Goal: Communication & Community: Answer question/provide support

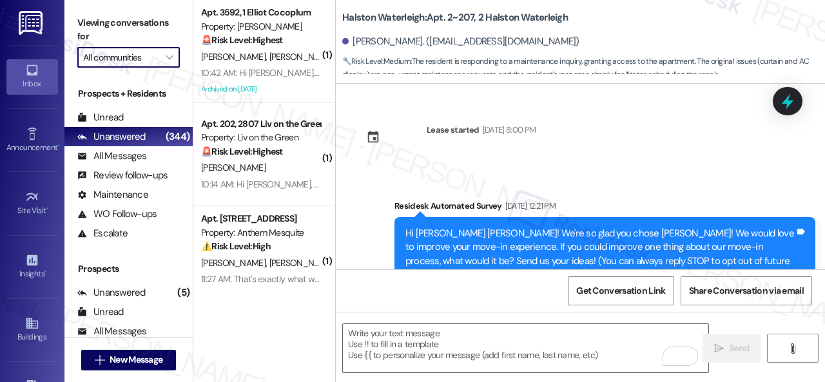
scroll to position [22445, 0]
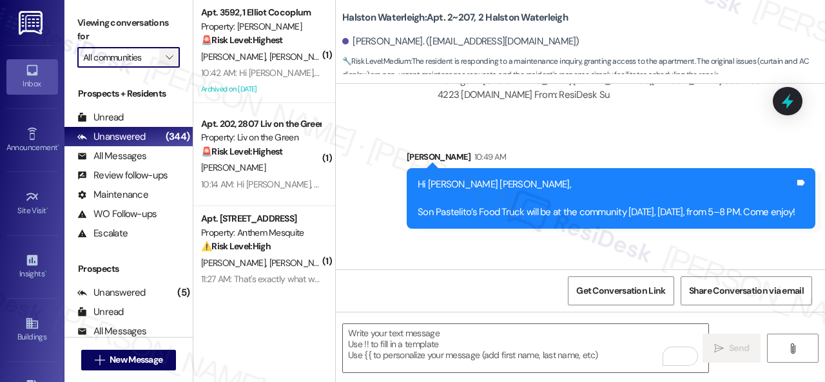
click at [166, 55] on icon "" at bounding box center [169, 57] width 7 height 10
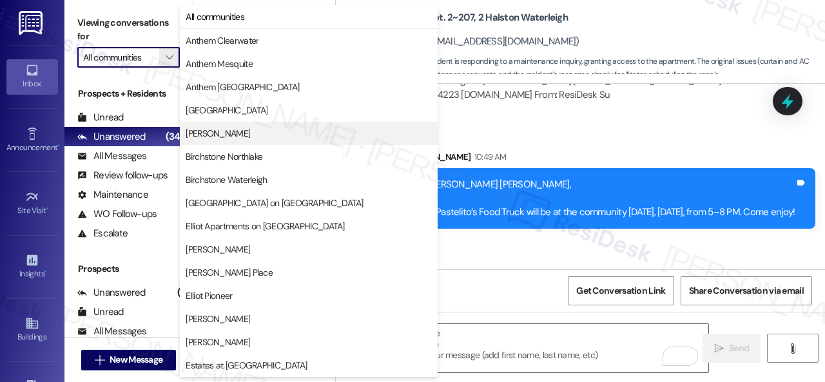
scroll to position [387, 0]
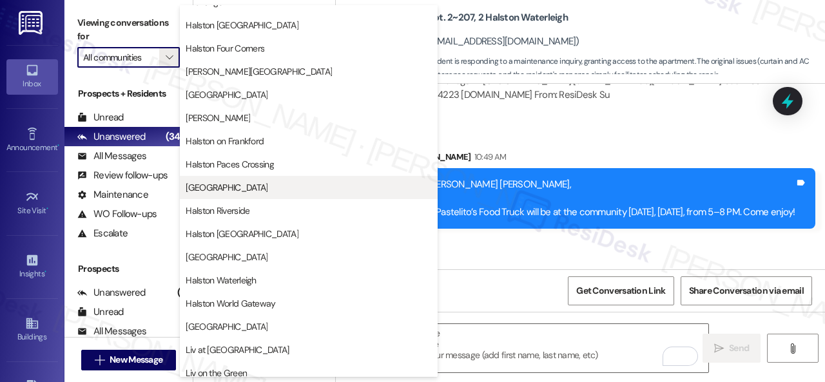
click at [223, 190] on span "[GEOGRAPHIC_DATA]" at bounding box center [227, 187] width 82 height 13
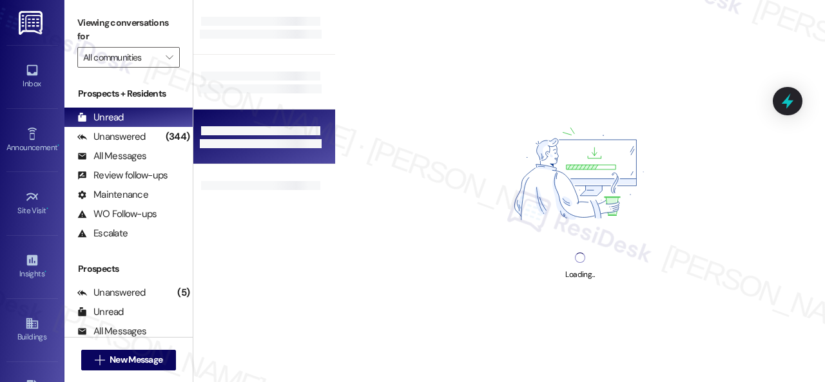
type input "[GEOGRAPHIC_DATA]"
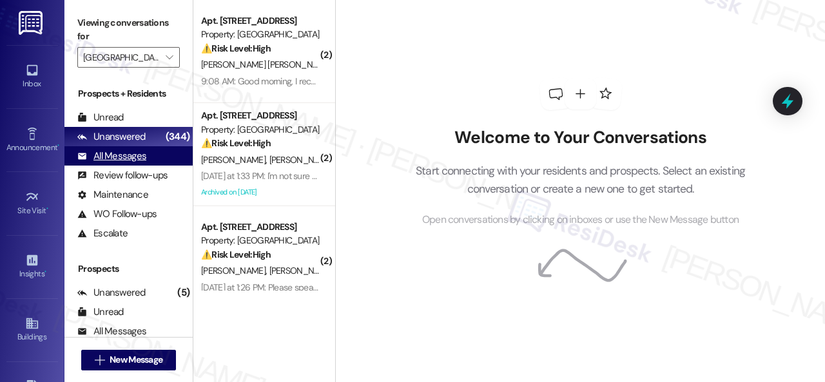
click at [119, 154] on div "All Messages" at bounding box center [111, 157] width 69 height 14
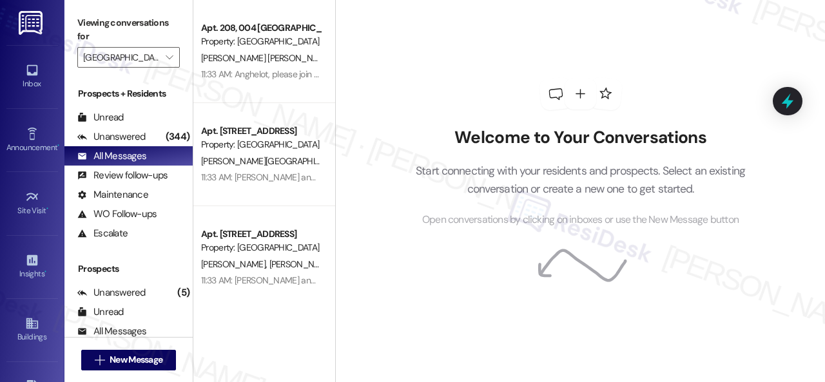
click at [259, 177] on div "11:33 AM: [PERSON_NAME] and [PERSON_NAME], please join us for delicious potatoe…" at bounding box center [501, 177] width 601 height 12
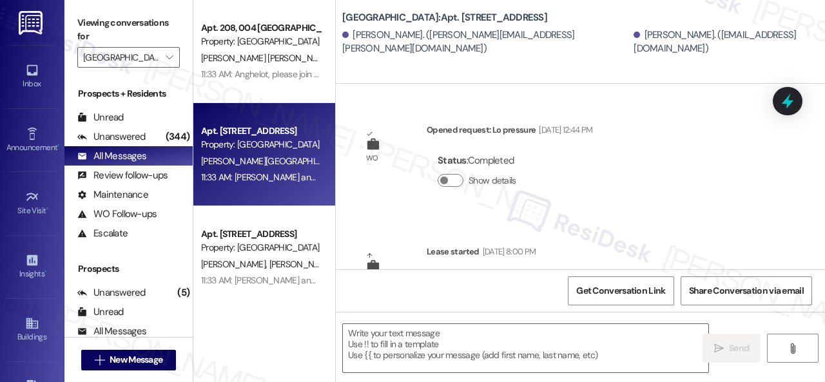
type textarea "Fetching suggested responses. Please feel free to read through the conversation…"
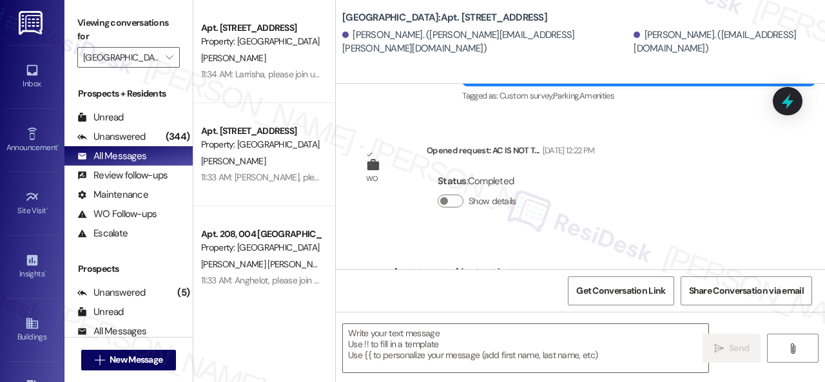
scroll to position [676, 0]
